Goal: Task Accomplishment & Management: Manage account settings

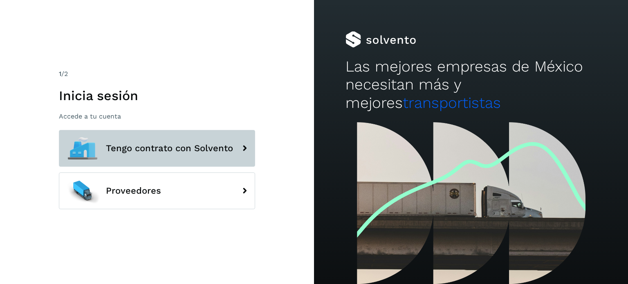
click at [207, 152] on span "Tengo contrato con Solvento" at bounding box center [169, 149] width 127 height 10
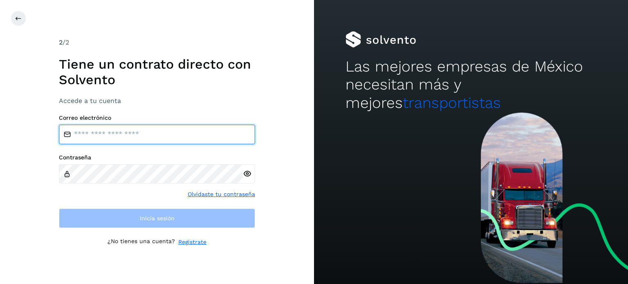
click at [156, 136] on input "email" at bounding box center [157, 135] width 196 height 20
type input "**********"
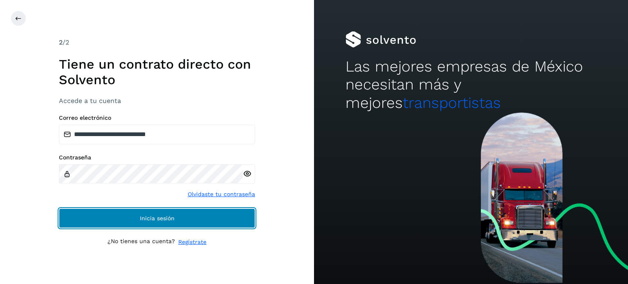
click at [191, 215] on button "Inicia sesión" at bounding box center [157, 219] width 196 height 20
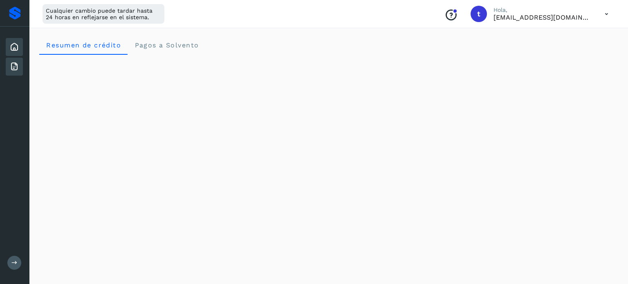
click at [16, 63] on icon at bounding box center [14, 67] width 10 height 10
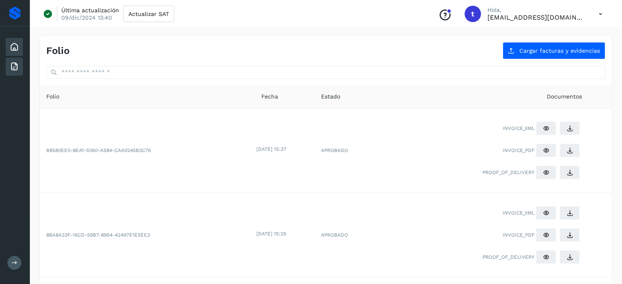
click at [11, 46] on icon at bounding box center [14, 47] width 10 height 10
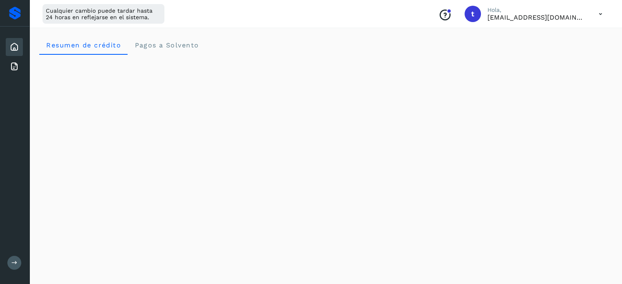
click at [602, 13] on icon at bounding box center [600, 14] width 17 height 17
click at [548, 56] on div "Cerrar sesión" at bounding box center [559, 53] width 97 height 16
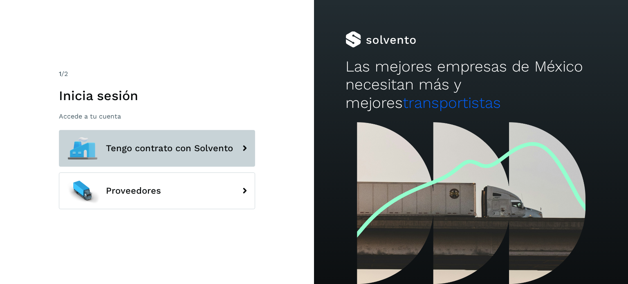
click at [165, 141] on button "Tengo contrato con Solvento" at bounding box center [157, 148] width 196 height 37
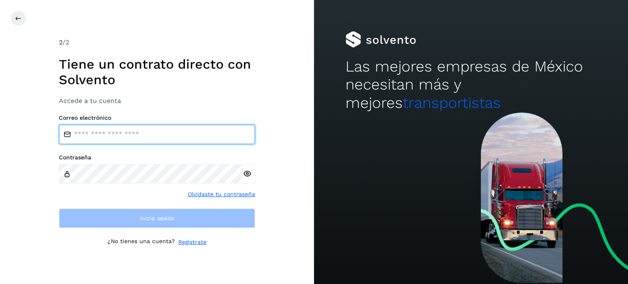
click at [151, 139] on input "email" at bounding box center [157, 135] width 196 height 20
type input "**********"
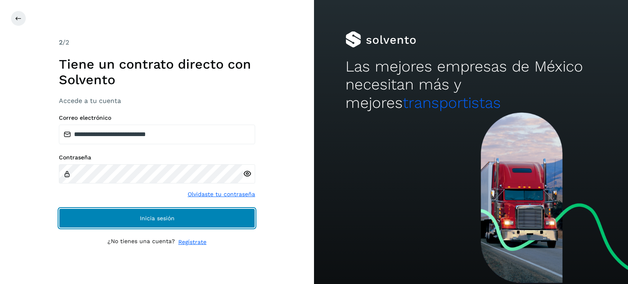
click at [159, 220] on span "Inicia sesión" at bounding box center [157, 219] width 35 height 6
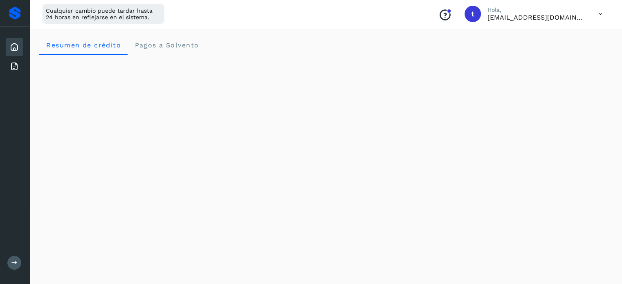
scroll to position [205, 0]
